Goal: Information Seeking & Learning: Learn about a topic

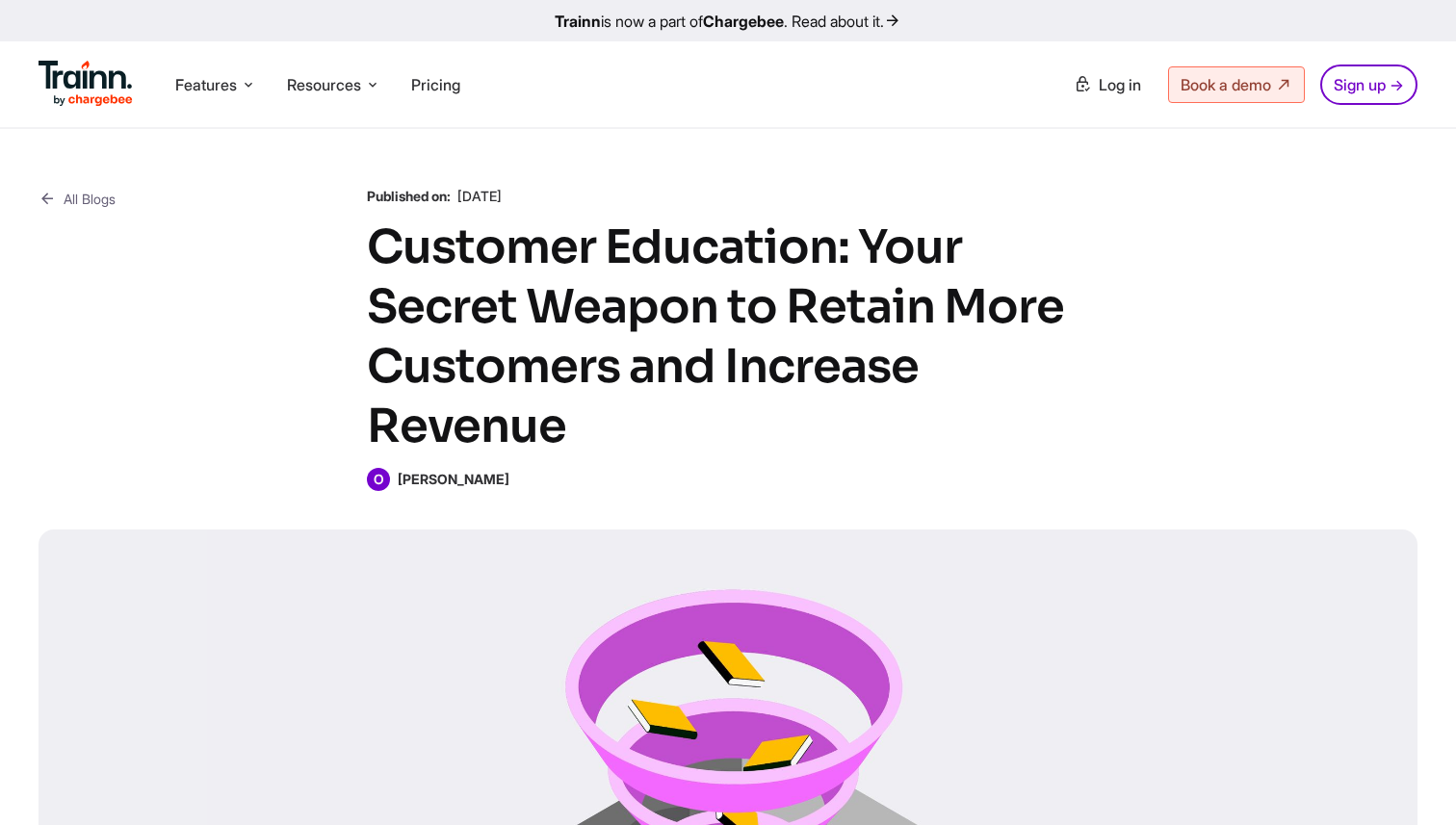
click at [417, 482] on b "Omar Sheriff" at bounding box center [453, 478] width 112 height 17
drag, startPoint x: 403, startPoint y: 494, endPoint x: 491, endPoint y: 496, distance: 88.0
click at [491, 496] on div "All Blogs Published on: 11 Sep , 2024 Customer Education: Your Secret Weapon to…" at bounding box center [728, 598] width 1456 height 939
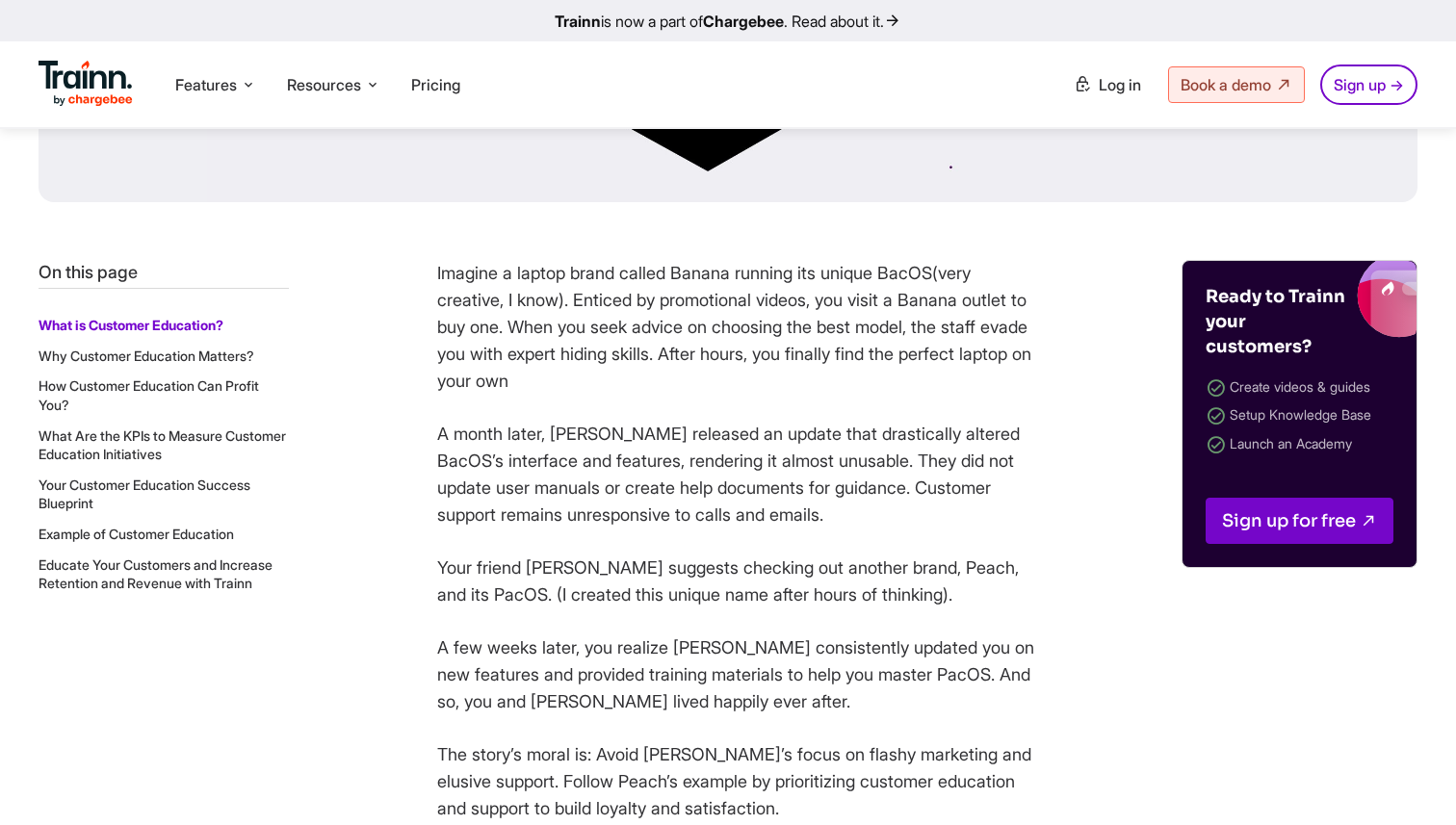
scroll to position [806, 0]
